Goal: Book appointment/travel/reservation

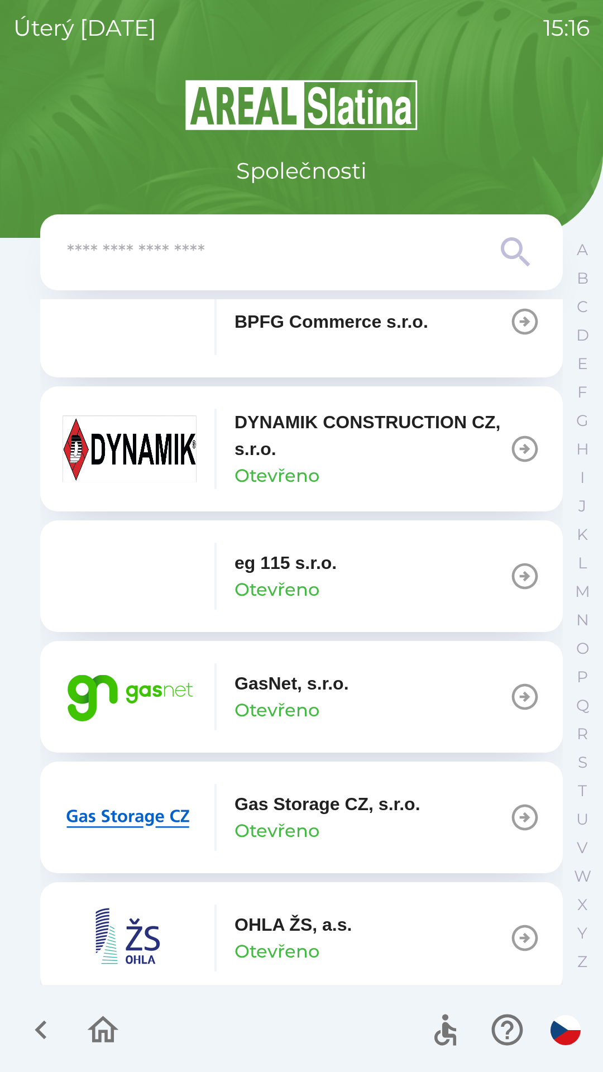
scroll to position [550, 0]
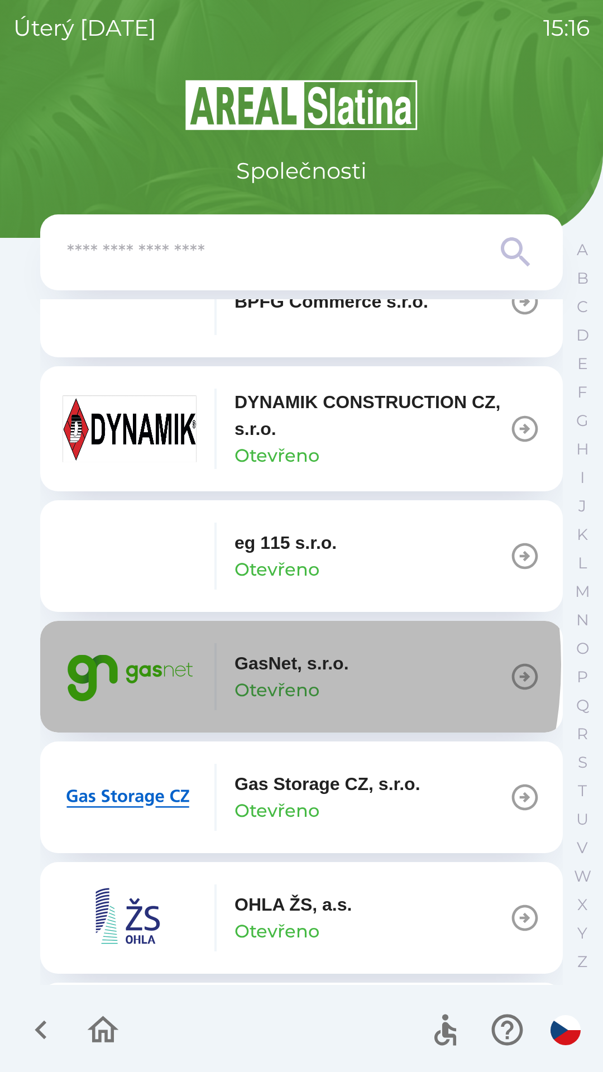
click at [161, 665] on img "button" at bounding box center [130, 676] width 134 height 67
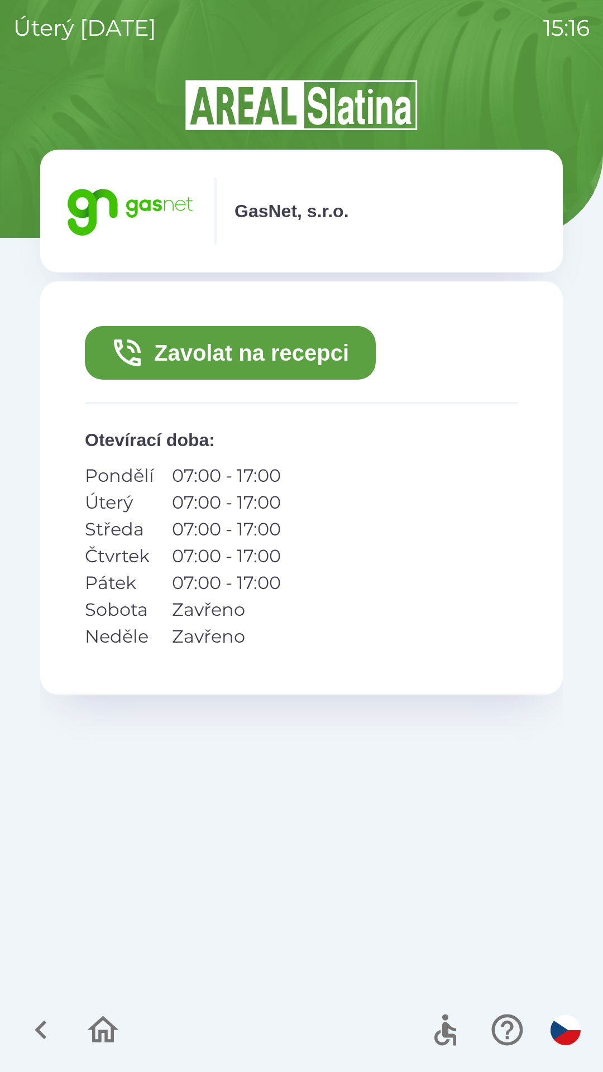
click at [287, 354] on button "Zavolat na recepci" at bounding box center [230, 353] width 291 height 54
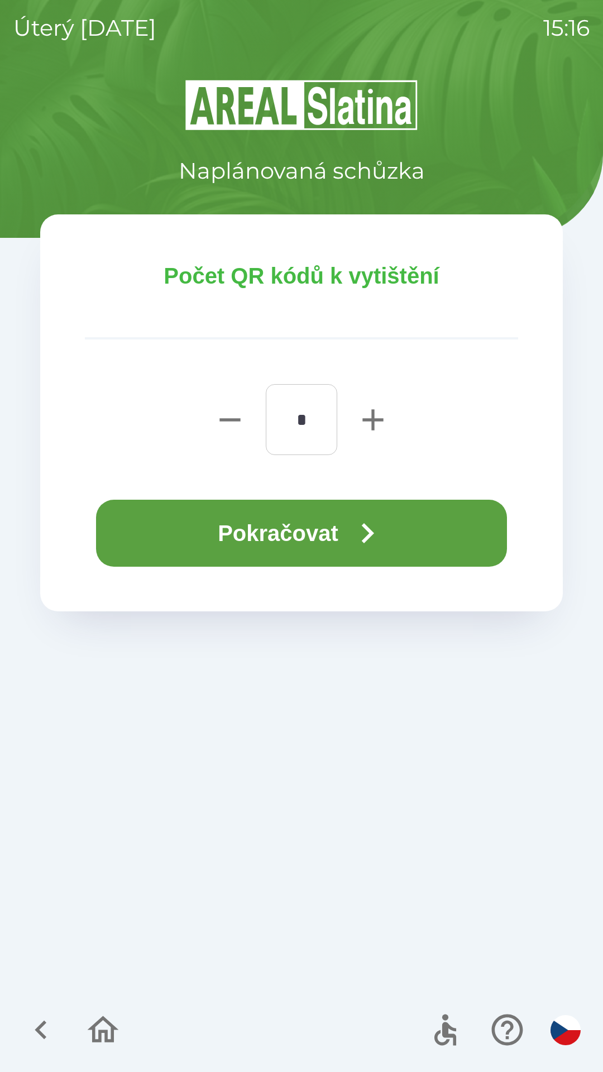
click at [319, 547] on button "Pokračovat" at bounding box center [301, 533] width 411 height 67
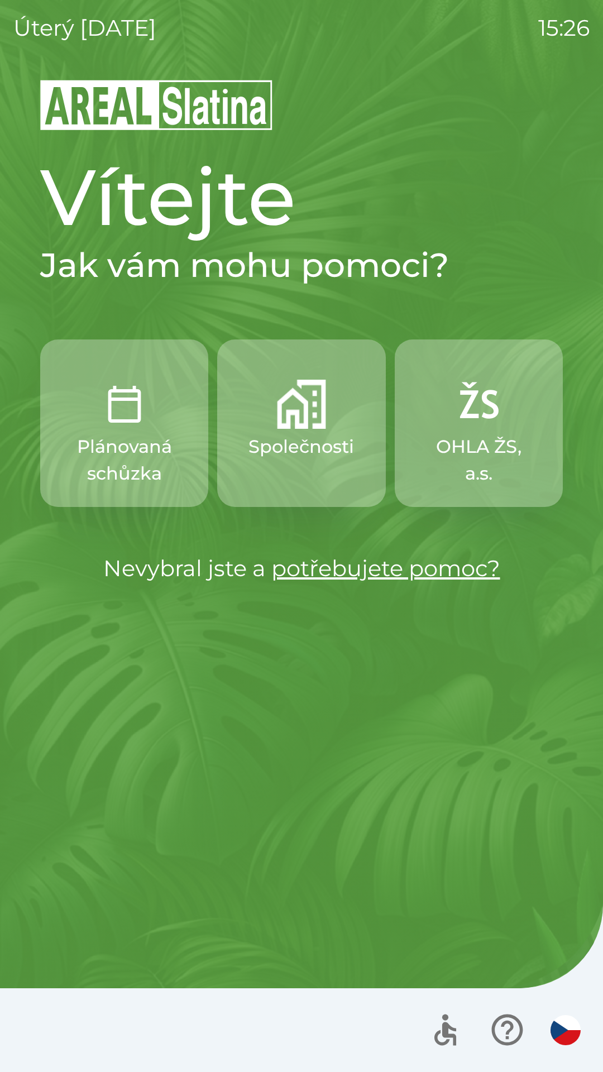
click at [575, 1018] on button "button" at bounding box center [565, 1030] width 39 height 39
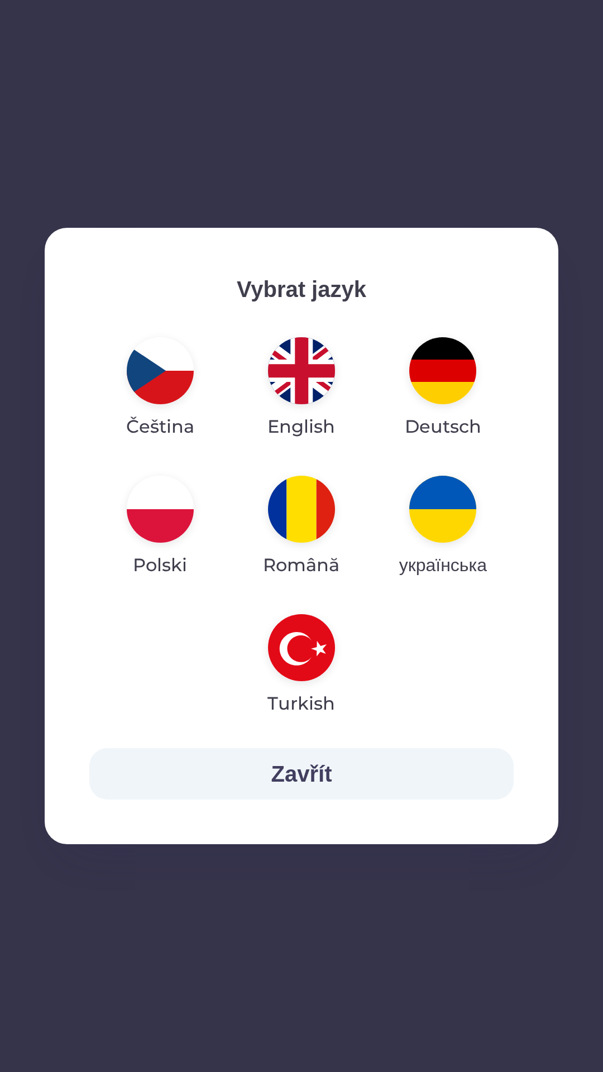
click at [404, 754] on button "Zavřít" at bounding box center [301, 773] width 424 height 51
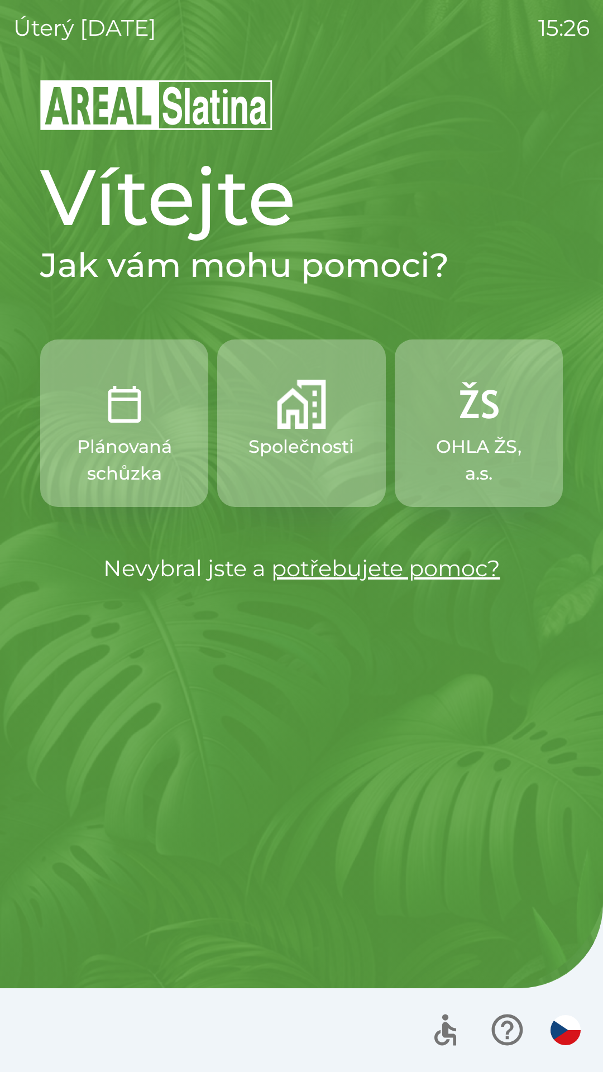
click at [502, 1014] on icon "button" at bounding box center [507, 1029] width 37 height 37
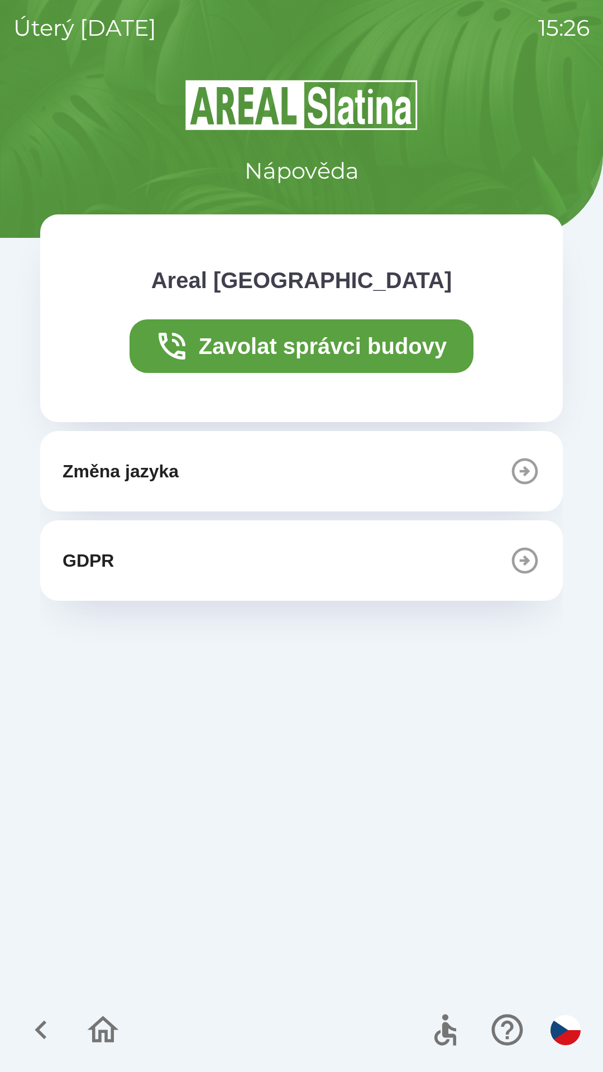
click at [555, 1012] on div at bounding box center [503, 1030] width 163 height 46
click at [557, 1025] on img "button" at bounding box center [566, 1030] width 30 height 30
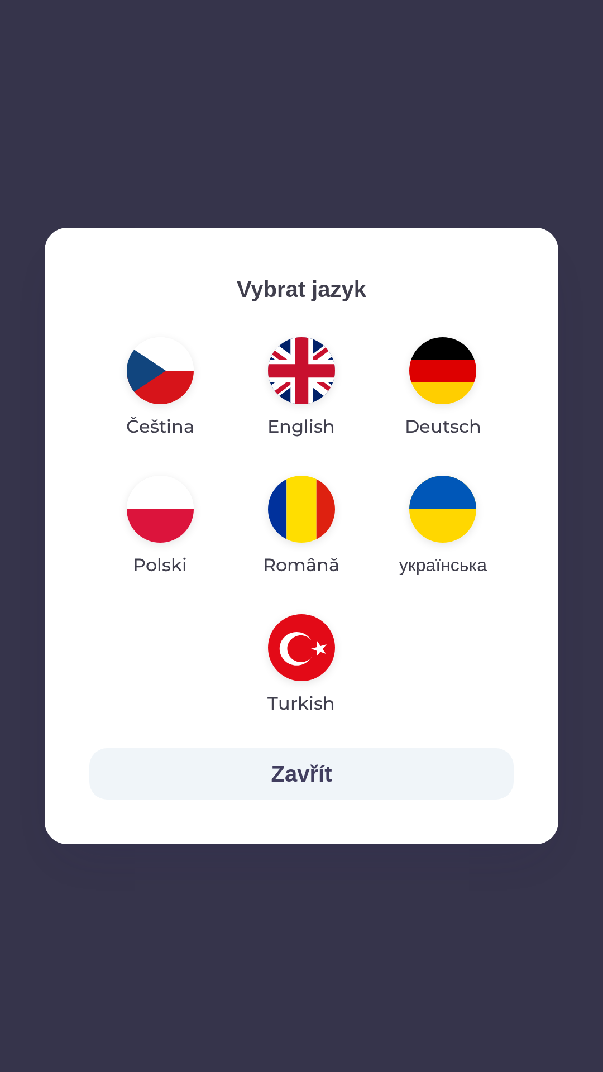
click at [452, 556] on p "українська" at bounding box center [443, 565] width 88 height 27
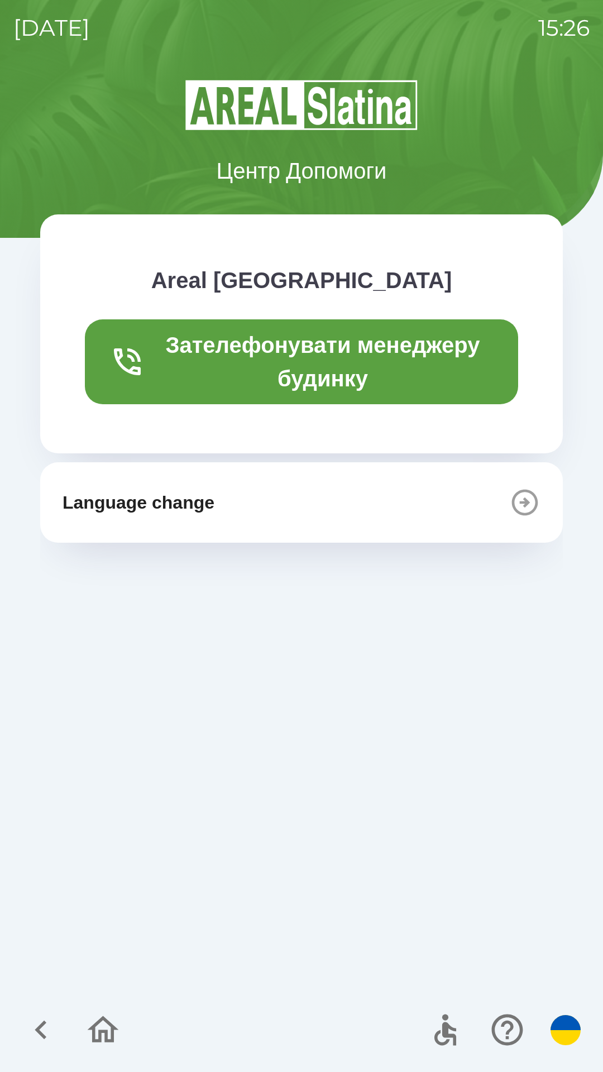
click at [138, 1023] on div at bounding box center [301, 1030] width 603 height 84
click at [112, 1016] on icon "button" at bounding box center [102, 1029] width 37 height 37
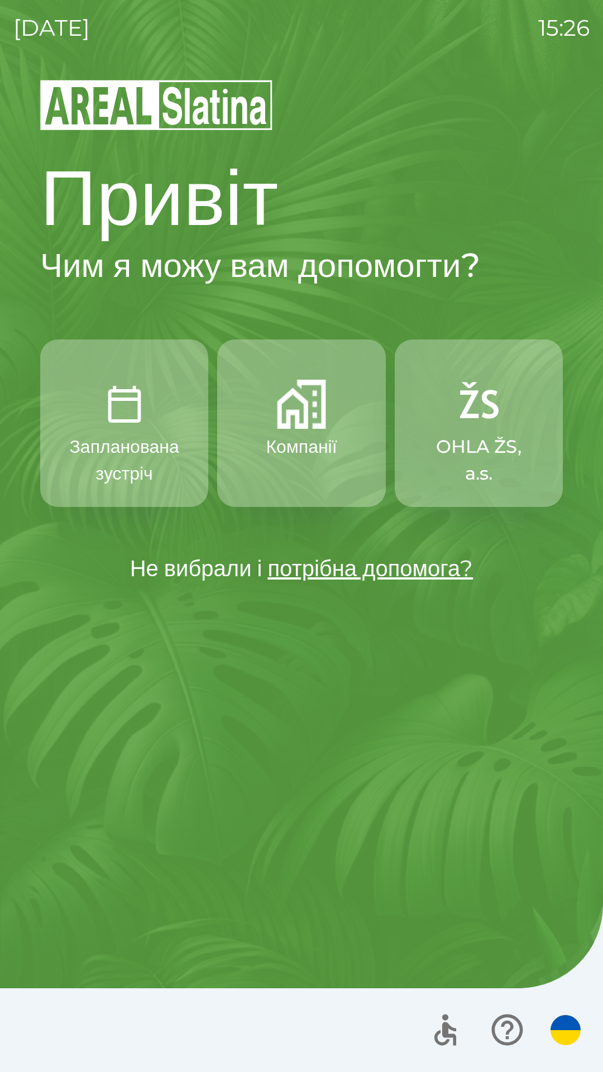
click at [305, 475] on button "Компанії" at bounding box center [301, 424] width 168 height 168
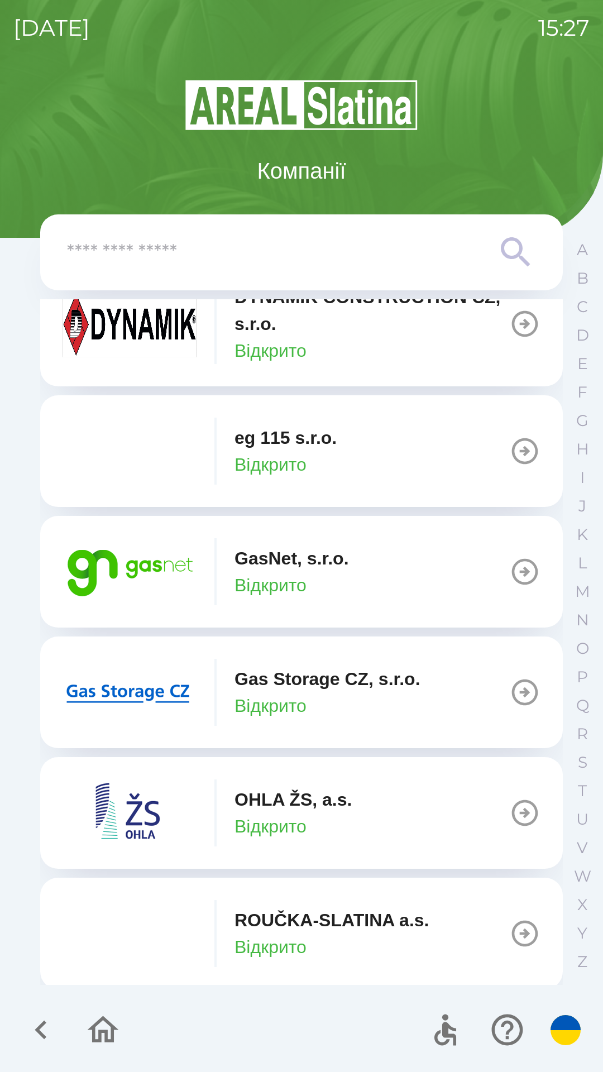
scroll to position [900, 0]
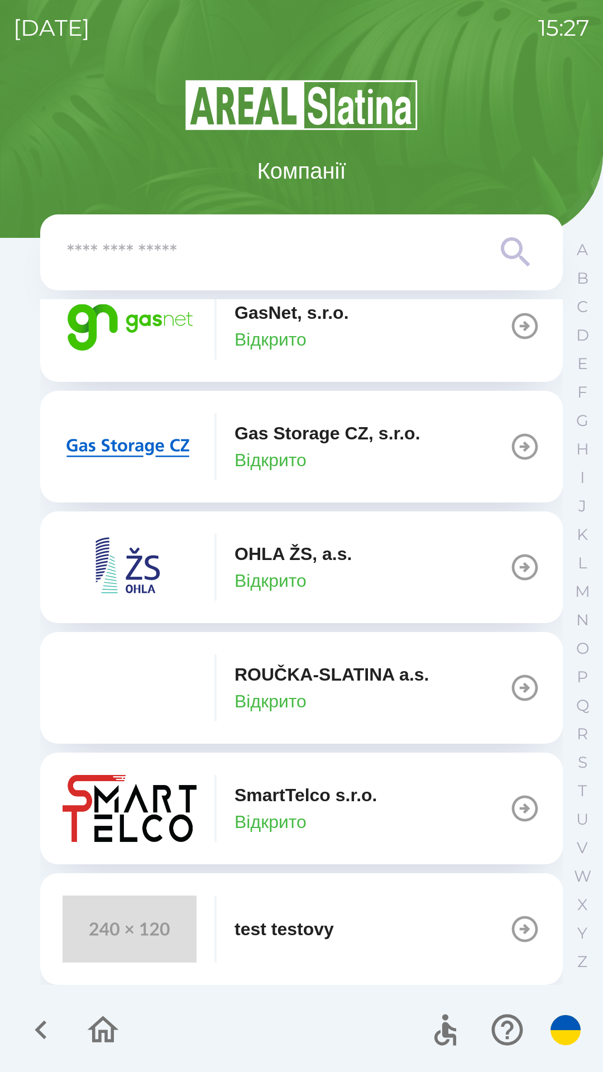
click at [188, 805] on img "button" at bounding box center [130, 808] width 134 height 67
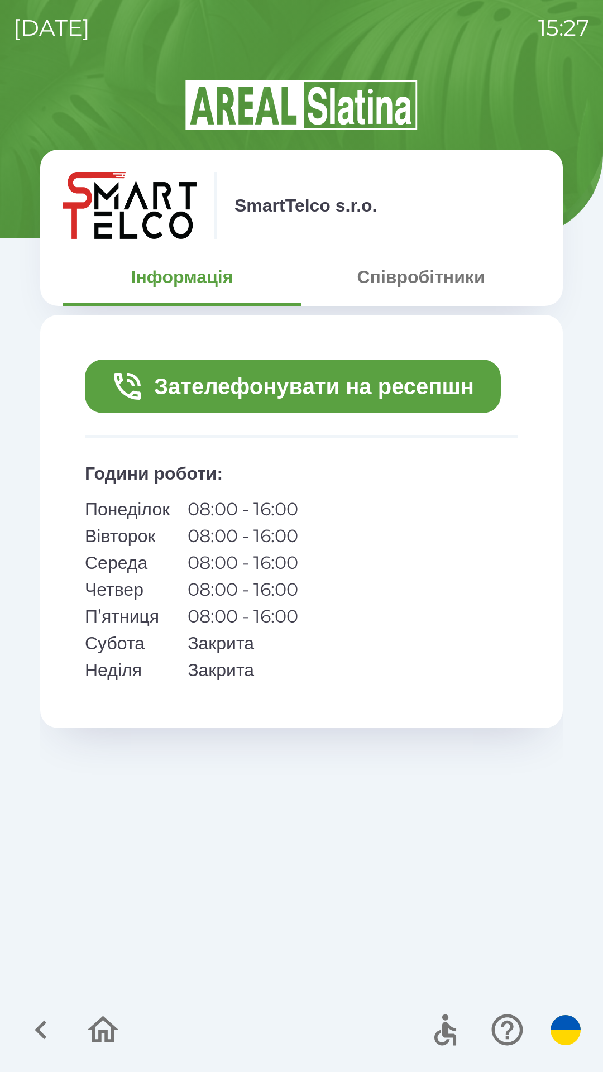
click at [30, 1022] on icon "button" at bounding box center [40, 1029] width 37 height 37
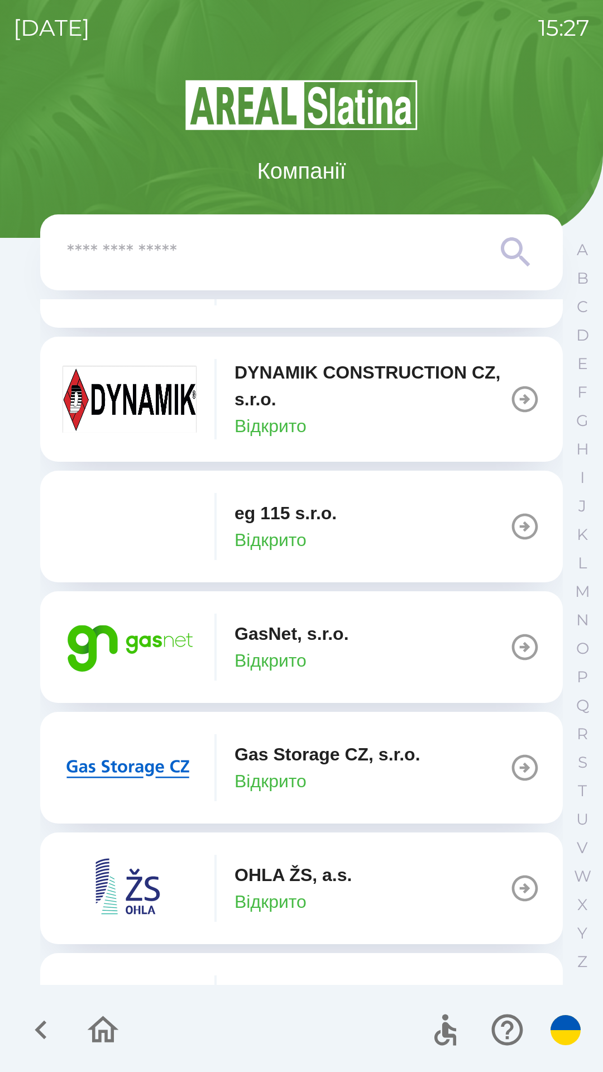
scroll to position [900, 0]
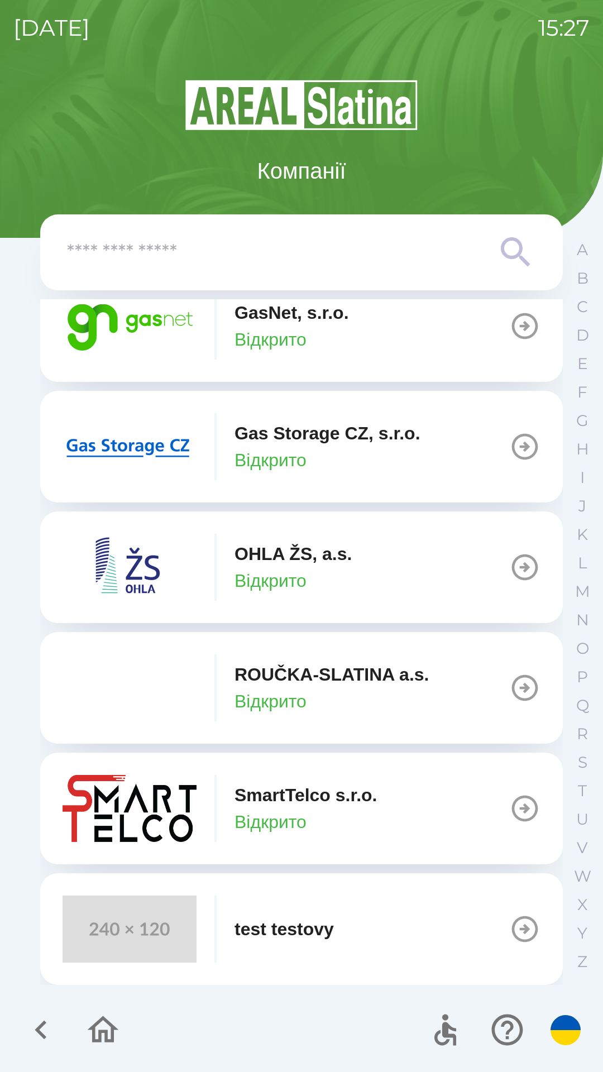
click at [93, 1028] on icon "button" at bounding box center [103, 1029] width 31 height 27
